Goal: Task Accomplishment & Management: Manage account settings

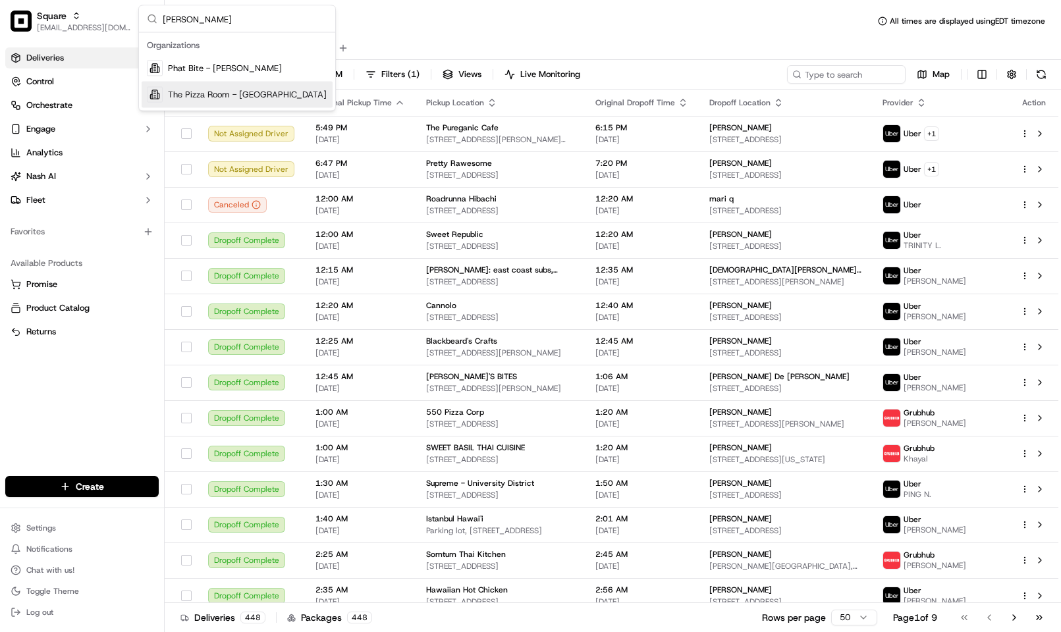
type input "[PERSON_NAME]"
click at [294, 83] on div "The Pizza Room - [GEOGRAPHIC_DATA]" at bounding box center [237, 95] width 191 height 26
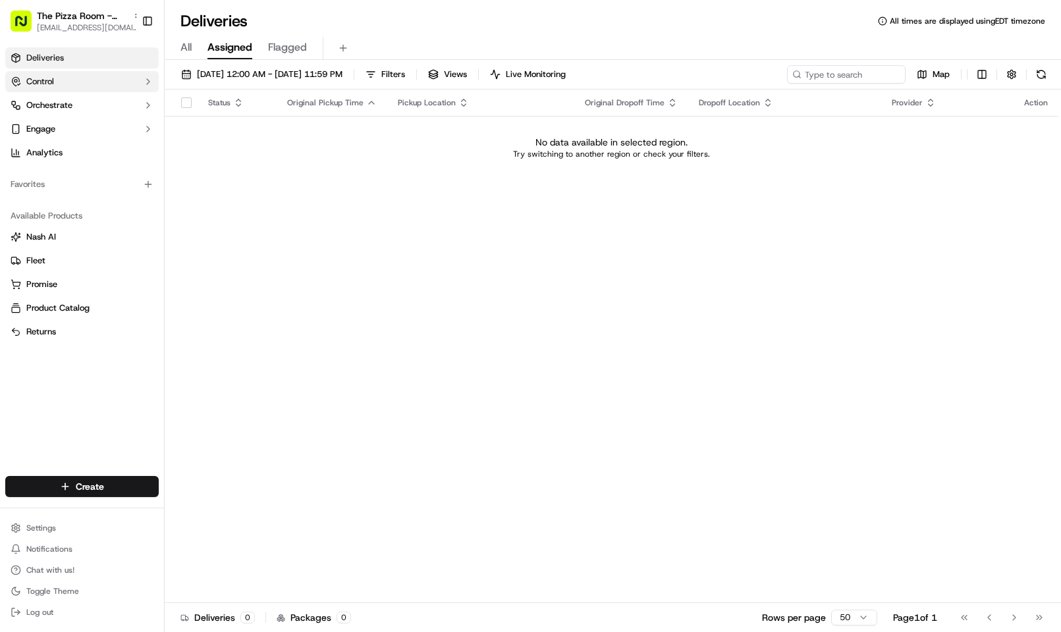
click at [97, 76] on button "Control" at bounding box center [81, 81] width 153 height 21
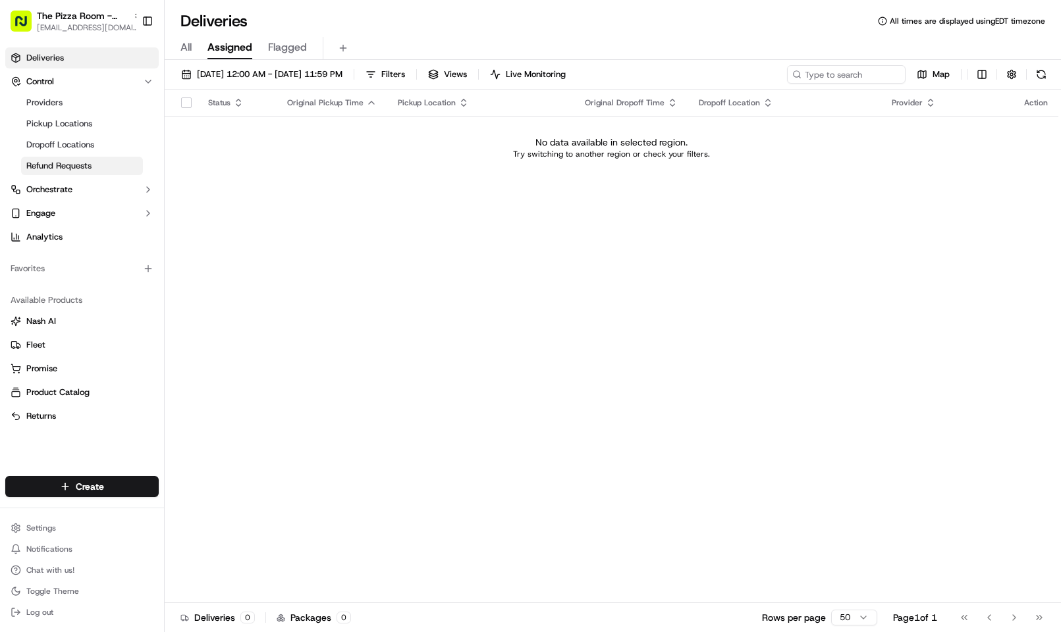
click at [84, 164] on span "Refund Requests" at bounding box center [58, 166] width 65 height 12
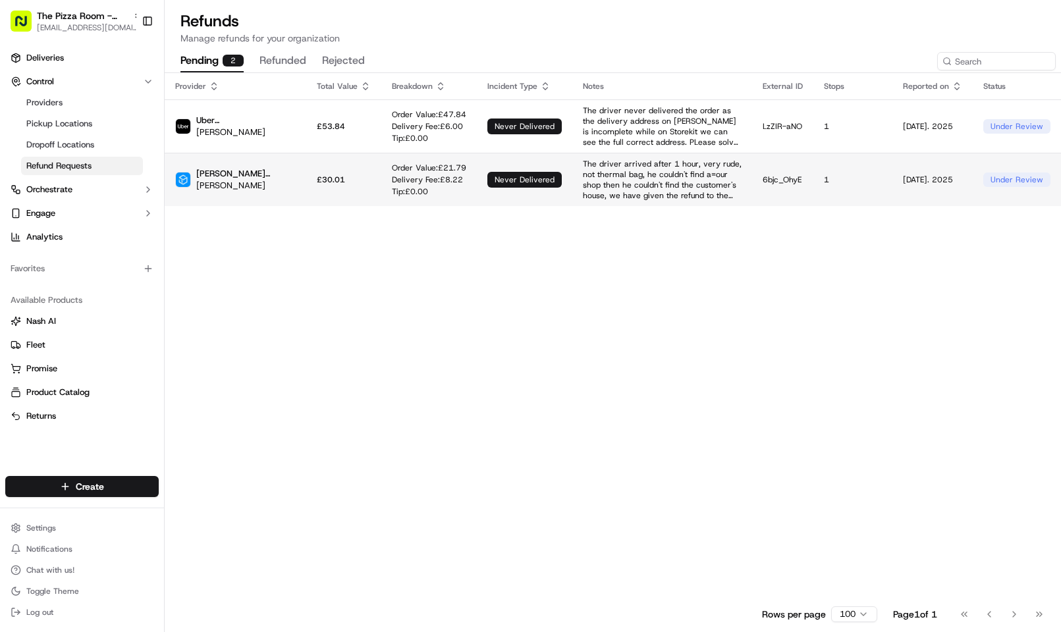
click at [583, 188] on p "The driver arrived after 1 hour, very rude, not thermal bag, he couldn't find a…" at bounding box center [662, 180] width 159 height 42
click at [583, 159] on p "The driver arrived after 1 hour, very rude, not thermal bag, he couldn't find a…" at bounding box center [662, 180] width 159 height 42
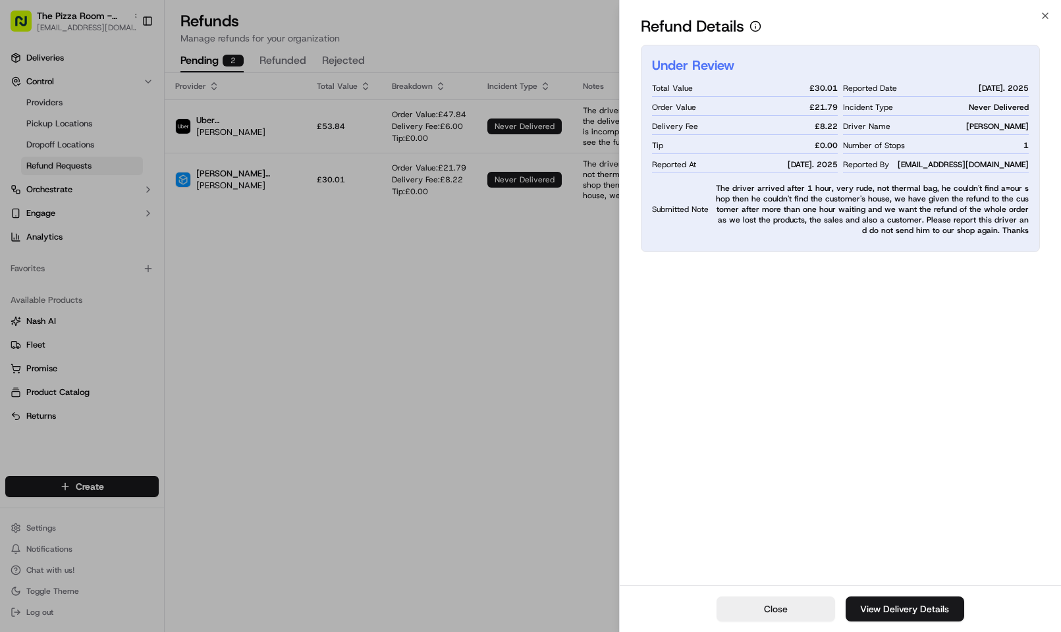
drag, startPoint x: 915, startPoint y: 161, endPoint x: 1032, endPoint y: 165, distance: 116.7
click at [1032, 165] on div "Under Review Total Value £ 30.01 Order Value £ 21.79 Delivery Fee £ 8.22 Tip £ …" at bounding box center [840, 149] width 399 height 208
copy span "[EMAIL_ADDRESS][DOMAIN_NAME]"
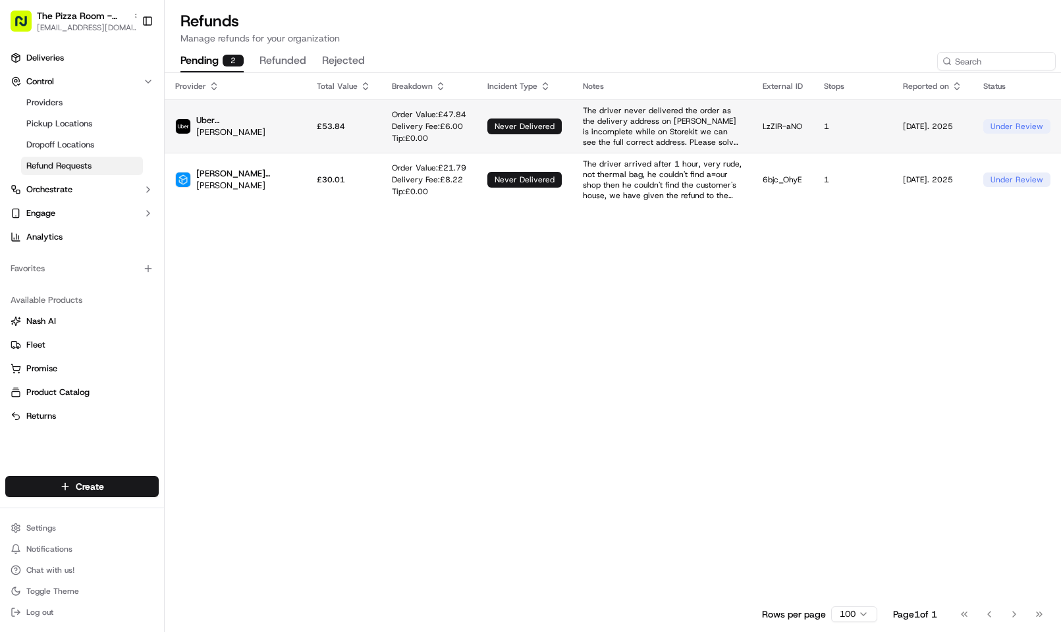
click at [605, 125] on p "The driver never delivered the order as the delivery address on [PERSON_NAME] i…" at bounding box center [662, 126] width 159 height 42
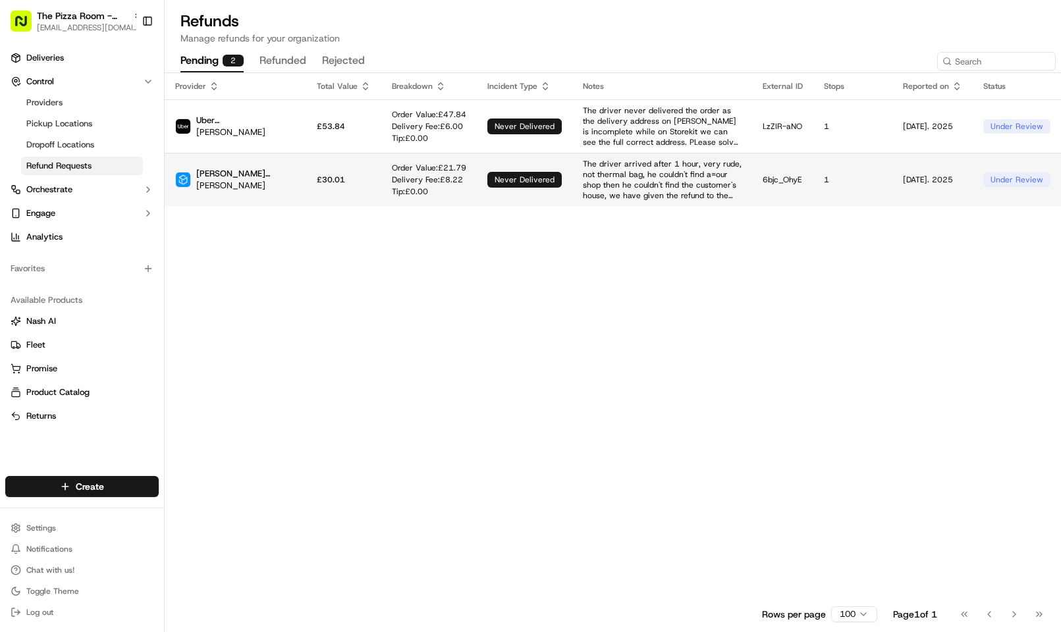
click at [583, 182] on p "The driver arrived after 1 hour, very rude, not thermal bag, he couldn't find a…" at bounding box center [662, 180] width 159 height 42
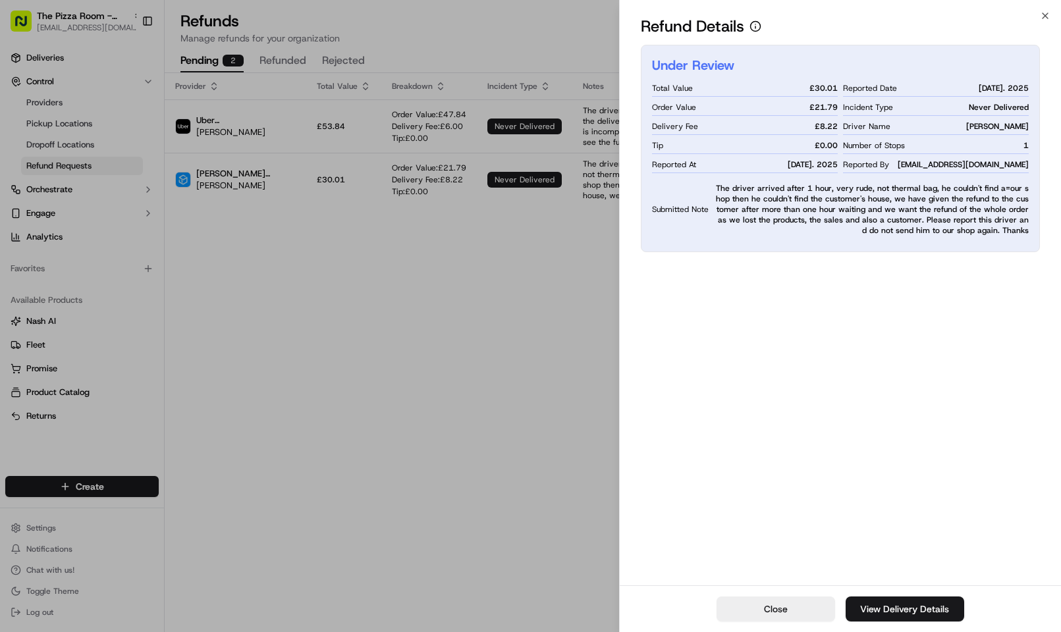
drag, startPoint x: 906, startPoint y: 166, endPoint x: 1032, endPoint y: 166, distance: 126.5
click at [1032, 166] on div "Under Review Total Value £ 30.01 Order Value £ 21.79 Delivery Fee £ 8.22 Tip £ …" at bounding box center [840, 149] width 399 height 208
copy span "[EMAIL_ADDRESS][DOMAIN_NAME]"
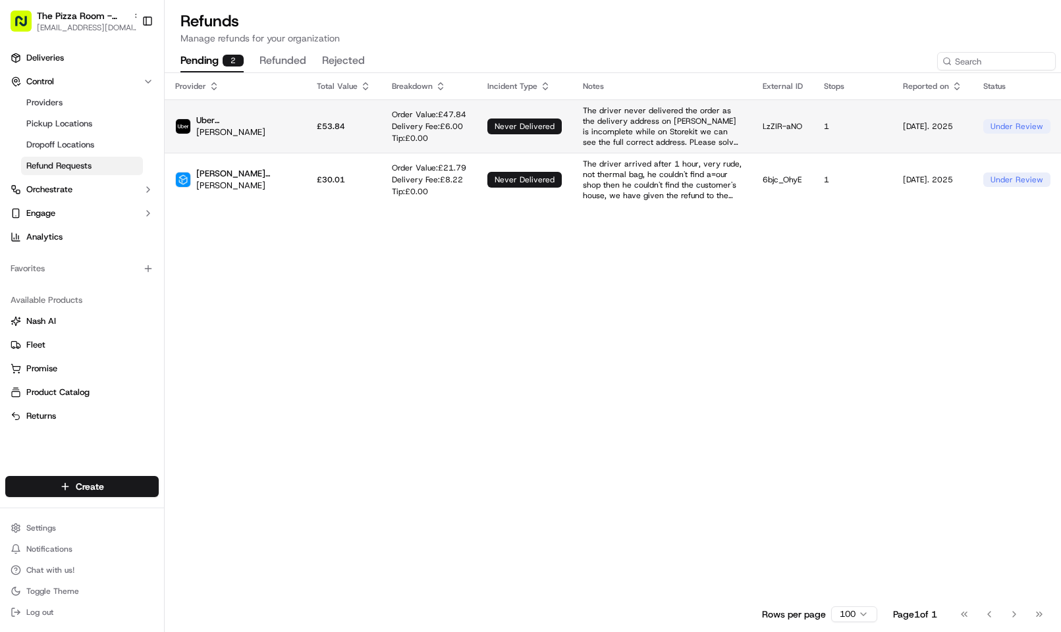
click at [583, 123] on p "The driver never delivered the order as the delivery address on [PERSON_NAME] i…" at bounding box center [662, 126] width 159 height 42
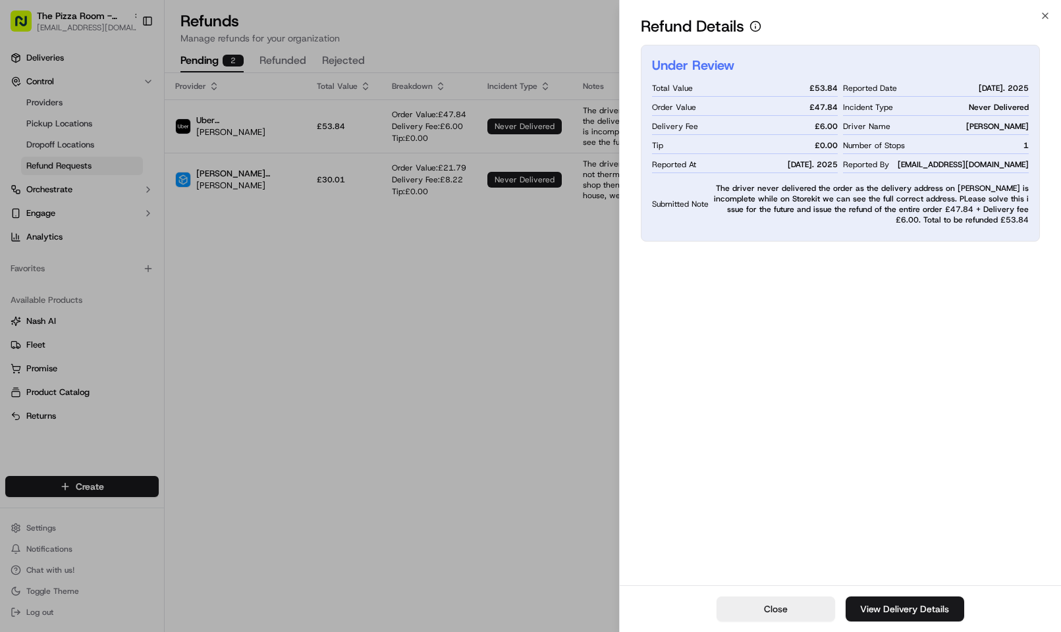
drag, startPoint x: 985, startPoint y: 166, endPoint x: 1036, endPoint y: 164, distance: 51.4
click at [1036, 164] on div "Under Review Total Value £ 53.84 Order Value £ 47.84 Delivery Fee £ 6.00 Tip £ …" at bounding box center [840, 143] width 399 height 197
copy span "[EMAIL_ADDRESS][DOMAIN_NAME]"
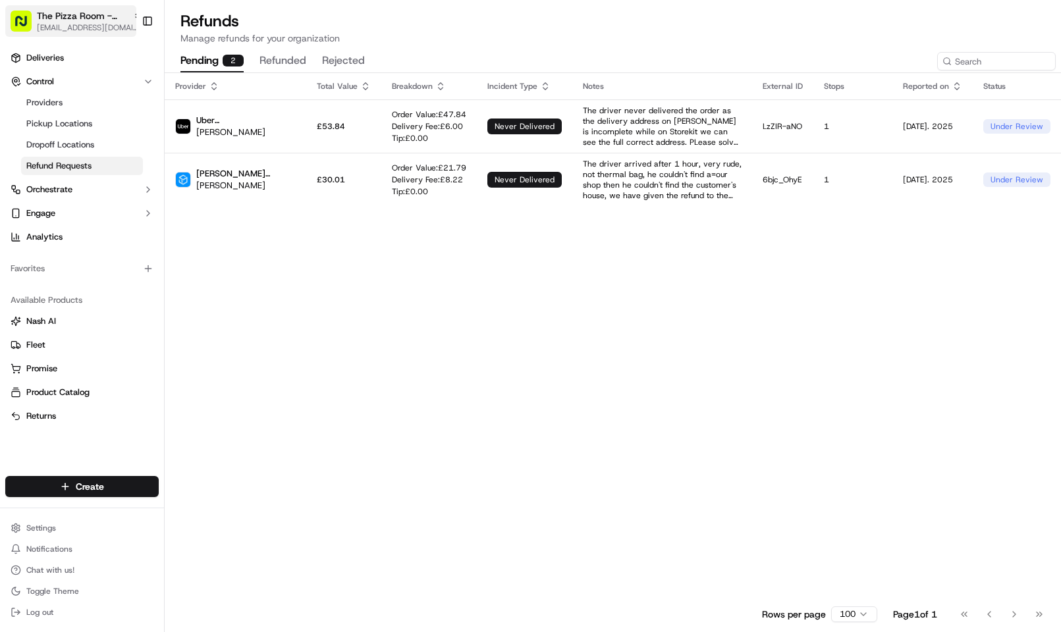
click at [51, 20] on span "The Pizza Room - [GEOGRAPHIC_DATA]" at bounding box center [82, 15] width 91 height 13
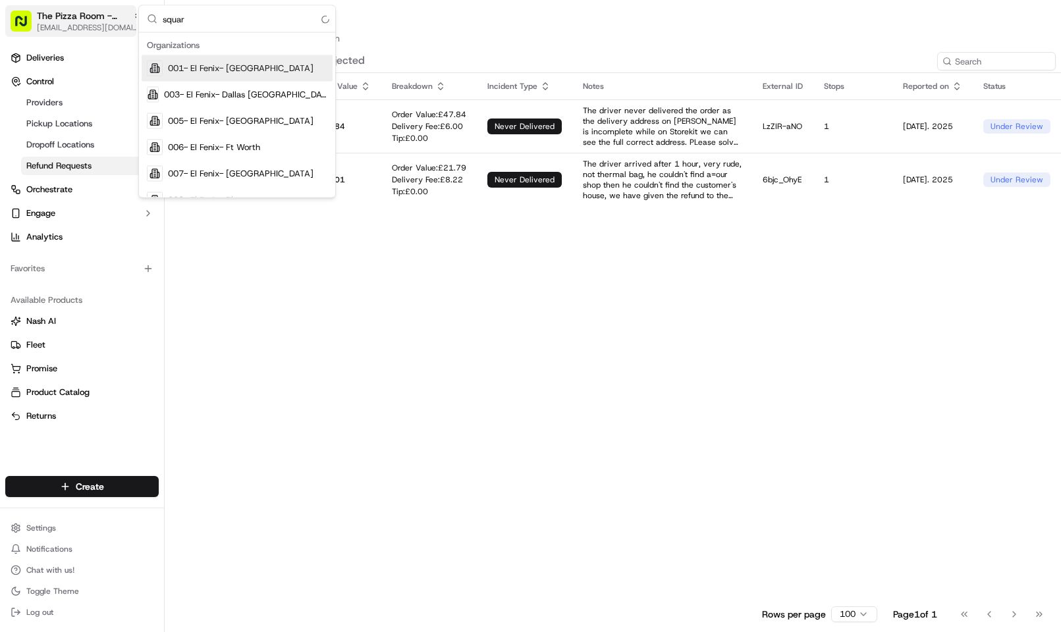
type input "square"
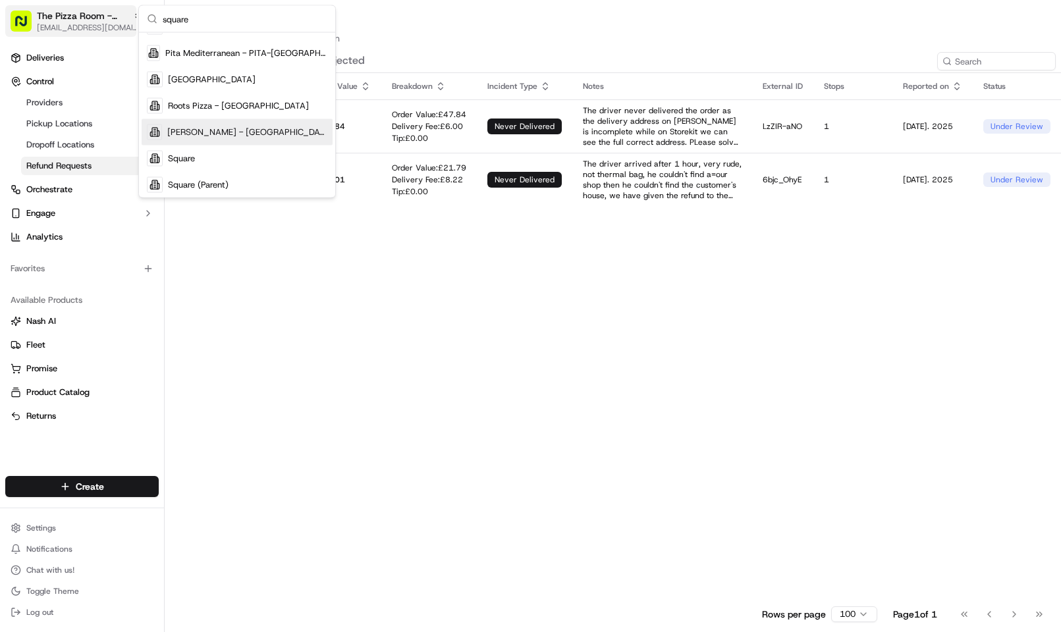
scroll to position [174, 0]
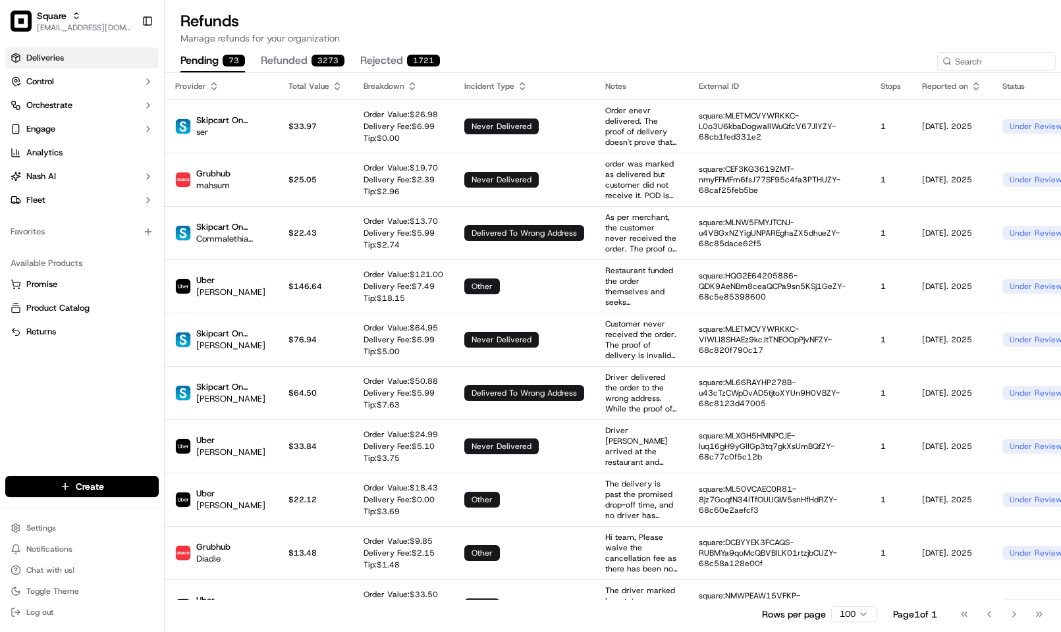
click at [113, 65] on link "Deliveries" at bounding box center [81, 57] width 153 height 21
